Goal: Information Seeking & Learning: Learn about a topic

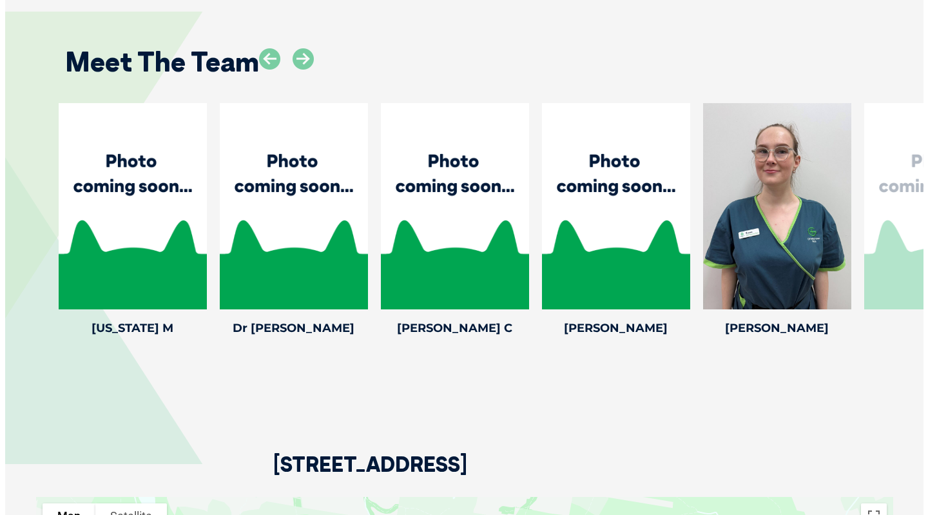
scroll to position [1907, 0]
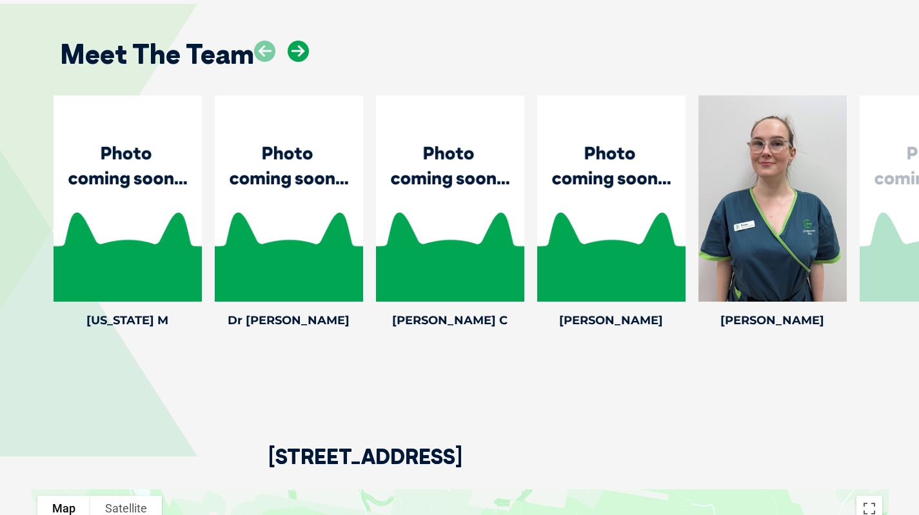
click at [295, 41] on icon at bounding box center [298, 51] width 21 height 21
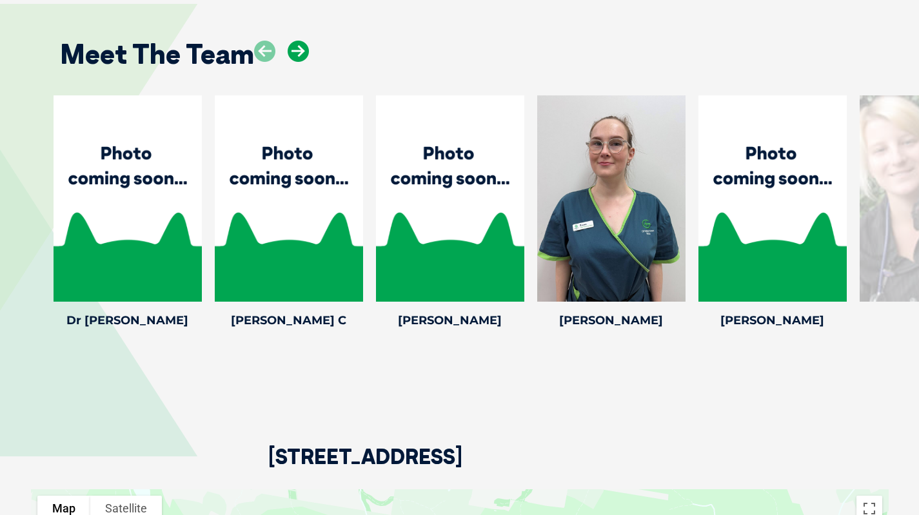
click at [295, 41] on icon at bounding box center [298, 51] width 21 height 21
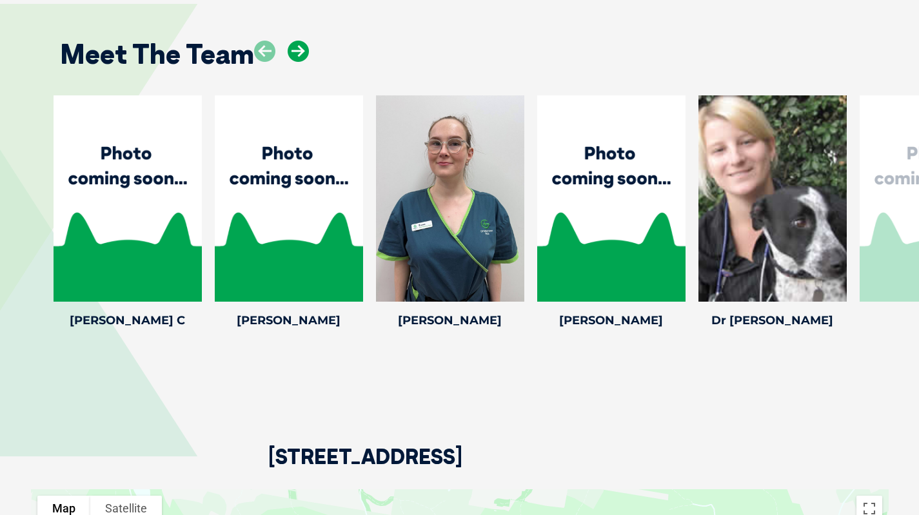
click at [295, 41] on icon at bounding box center [298, 51] width 21 height 21
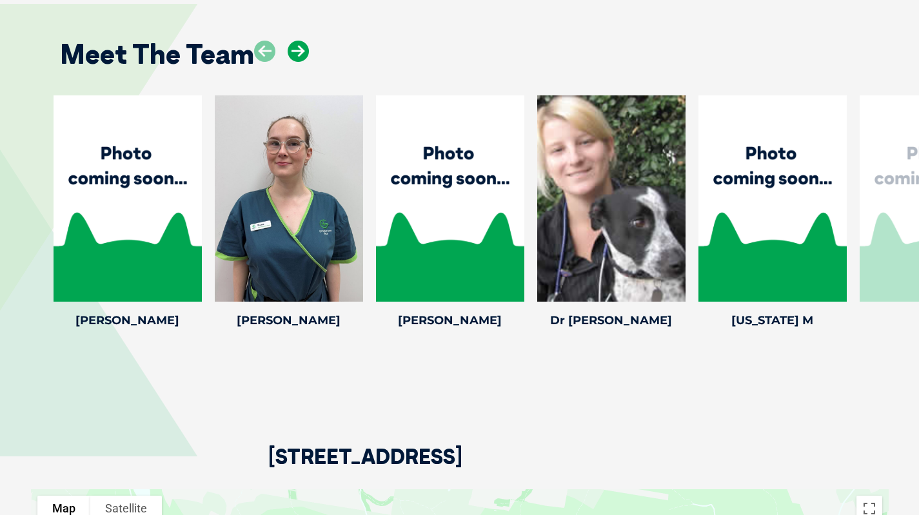
click at [295, 41] on icon at bounding box center [298, 51] width 21 height 21
click at [353, 280] on icon at bounding box center [355, 293] width 43 height 43
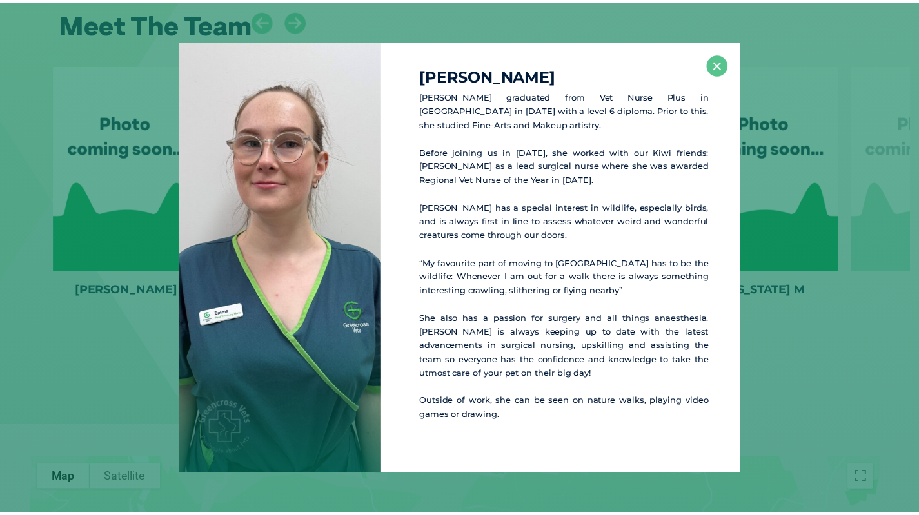
scroll to position [1939, 0]
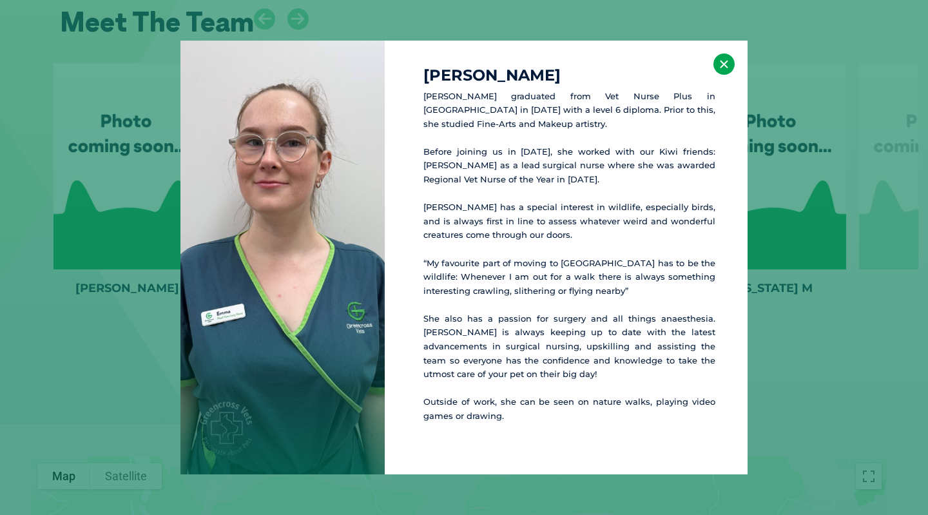
click at [725, 59] on button "×" at bounding box center [724, 64] width 21 height 21
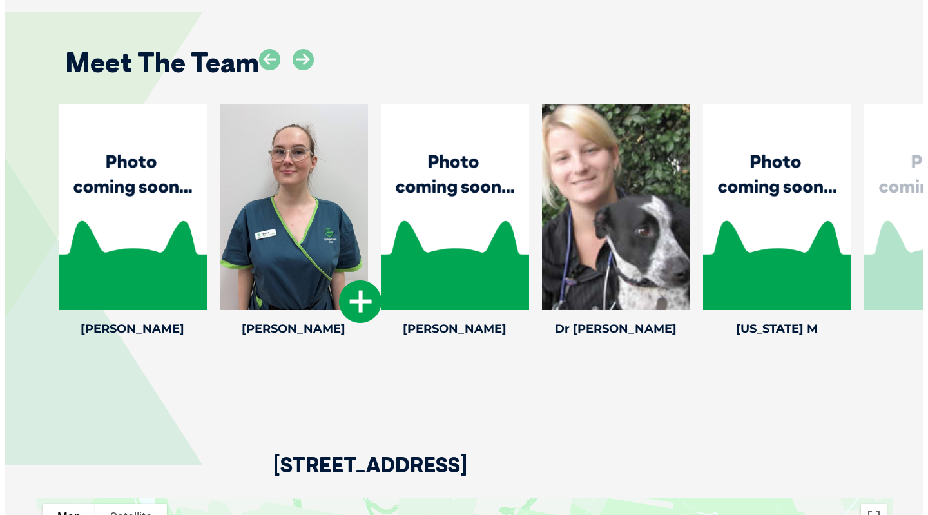
scroll to position [1898, 0]
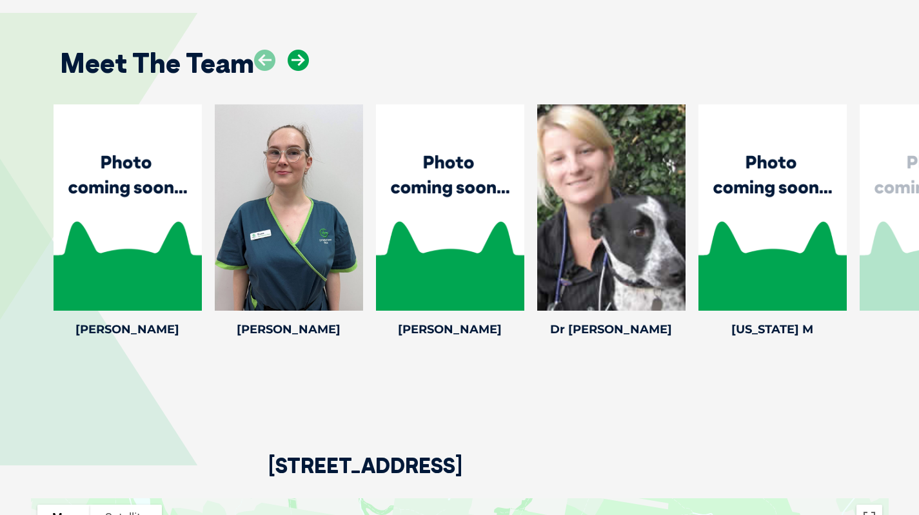
click at [297, 50] on icon at bounding box center [298, 60] width 21 height 21
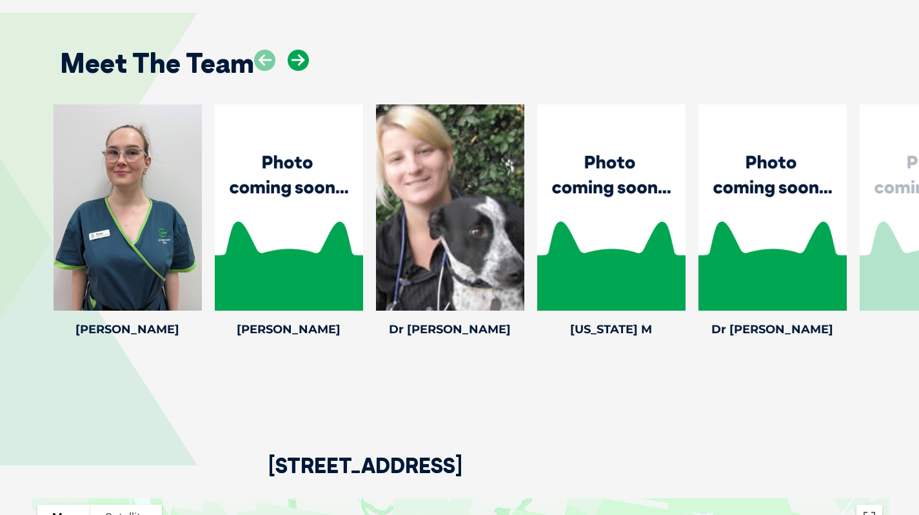
click at [297, 50] on icon at bounding box center [298, 60] width 21 height 21
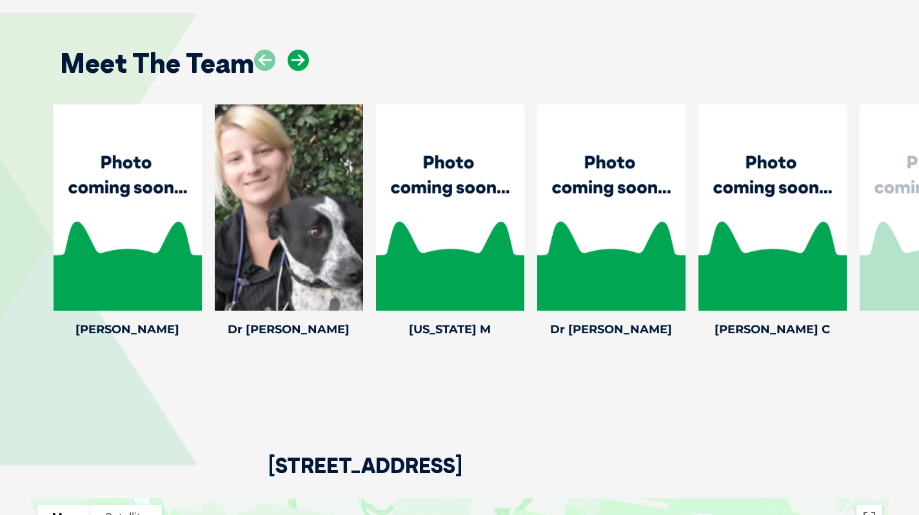
click at [297, 50] on icon at bounding box center [298, 60] width 21 height 21
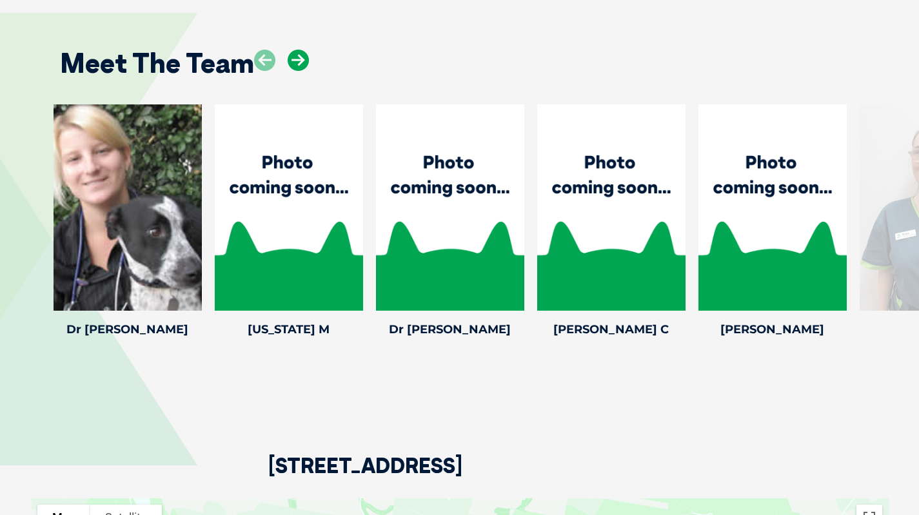
click at [297, 50] on icon at bounding box center [298, 60] width 21 height 21
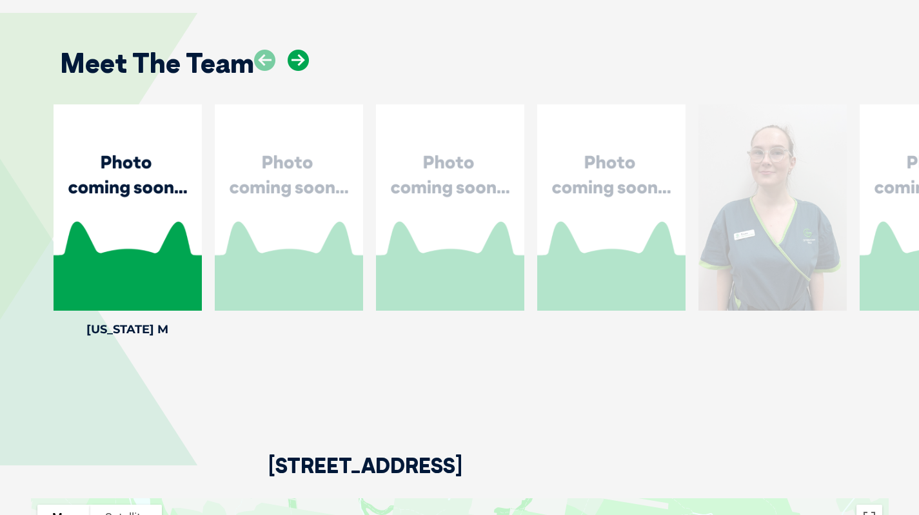
click at [297, 50] on icon at bounding box center [298, 60] width 21 height 21
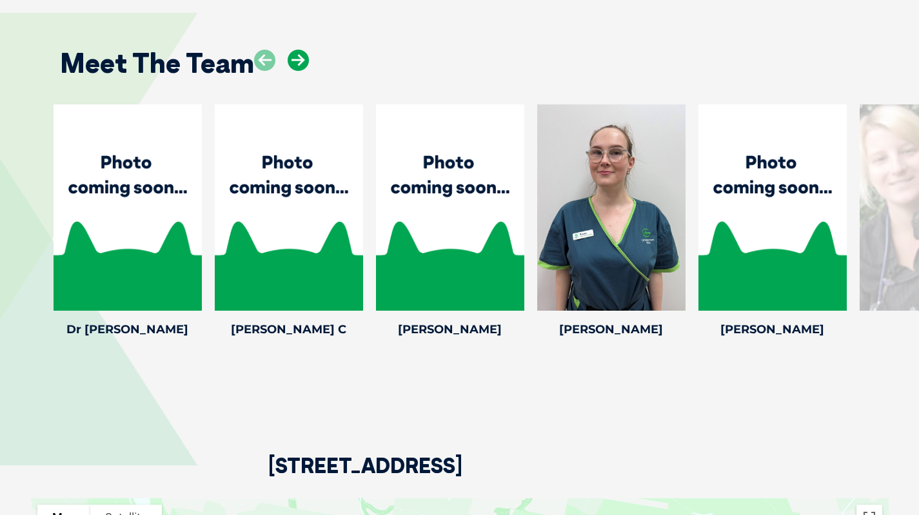
click at [297, 50] on icon at bounding box center [298, 60] width 21 height 21
click at [670, 293] on icon at bounding box center [677, 302] width 43 height 43
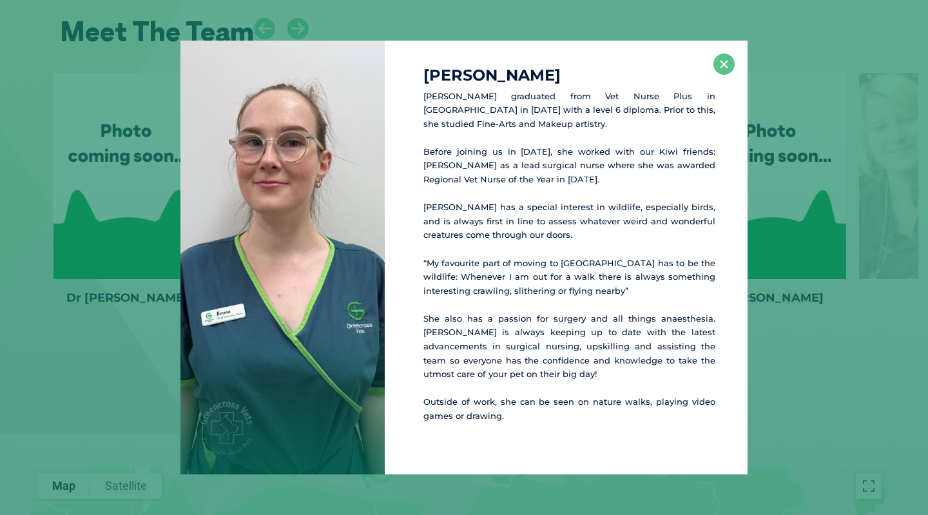
scroll to position [1930, 0]
click at [717, 59] on button "×" at bounding box center [724, 64] width 21 height 21
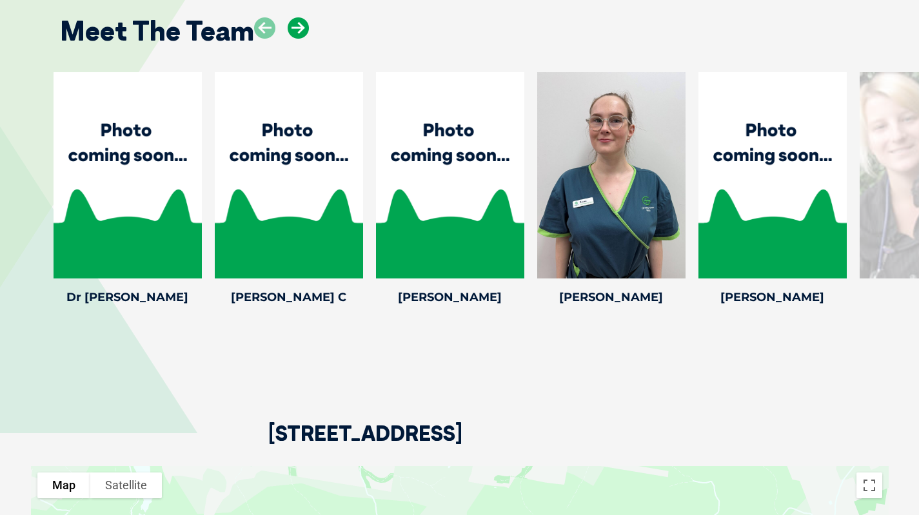
click at [294, 17] on icon at bounding box center [298, 27] width 21 height 21
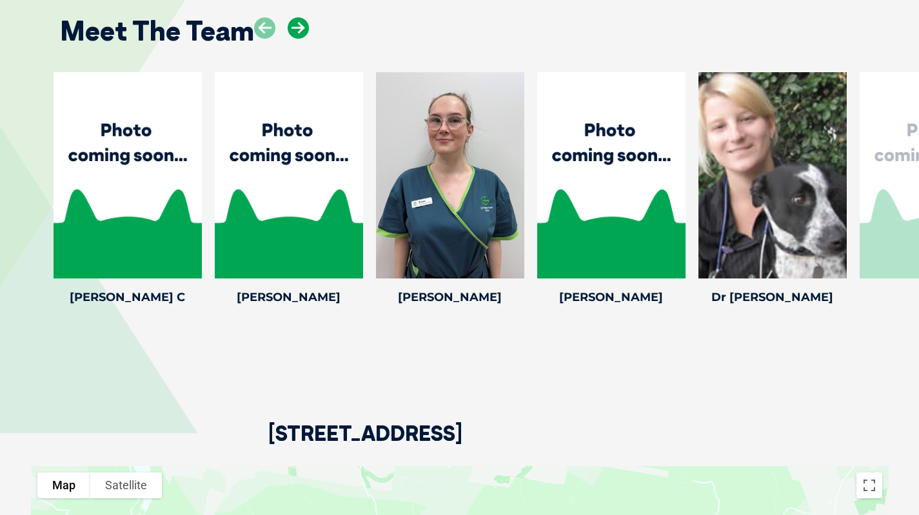
click at [294, 17] on icon at bounding box center [298, 27] width 21 height 21
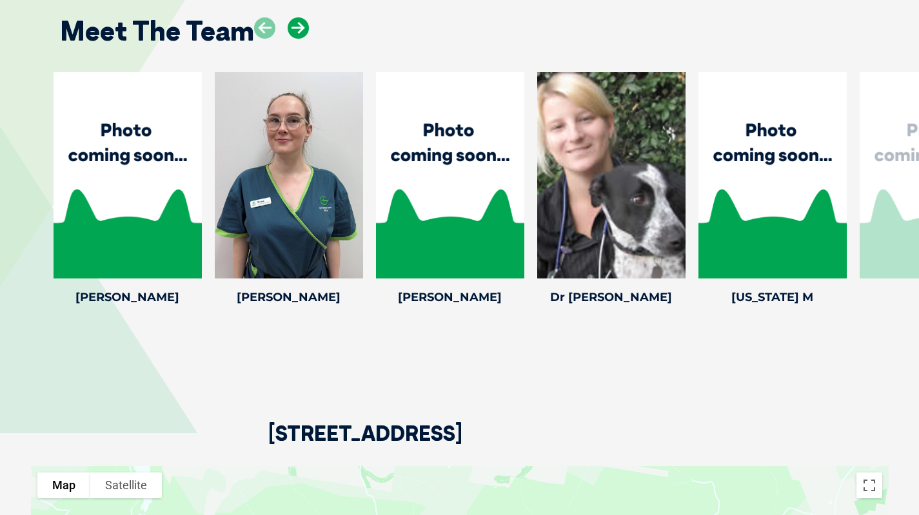
click at [294, 17] on icon at bounding box center [298, 27] width 21 height 21
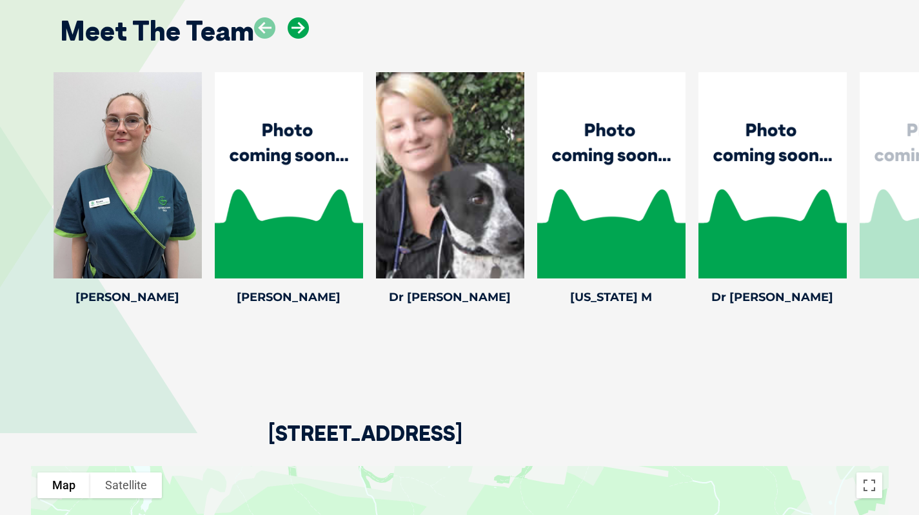
click at [294, 17] on icon at bounding box center [298, 27] width 21 height 21
click at [674, 259] on icon at bounding box center [677, 270] width 43 height 43
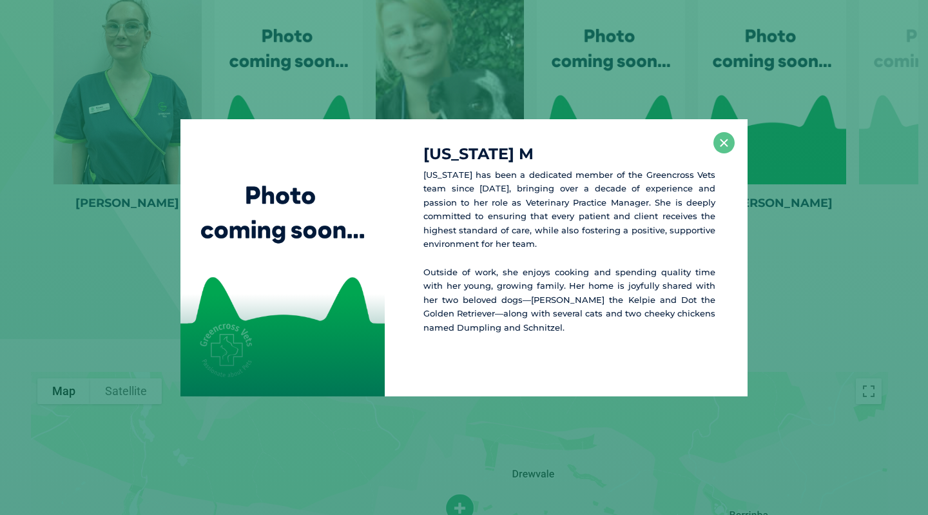
scroll to position [2025, 0]
